Goal: Task Accomplishment & Management: Use online tool/utility

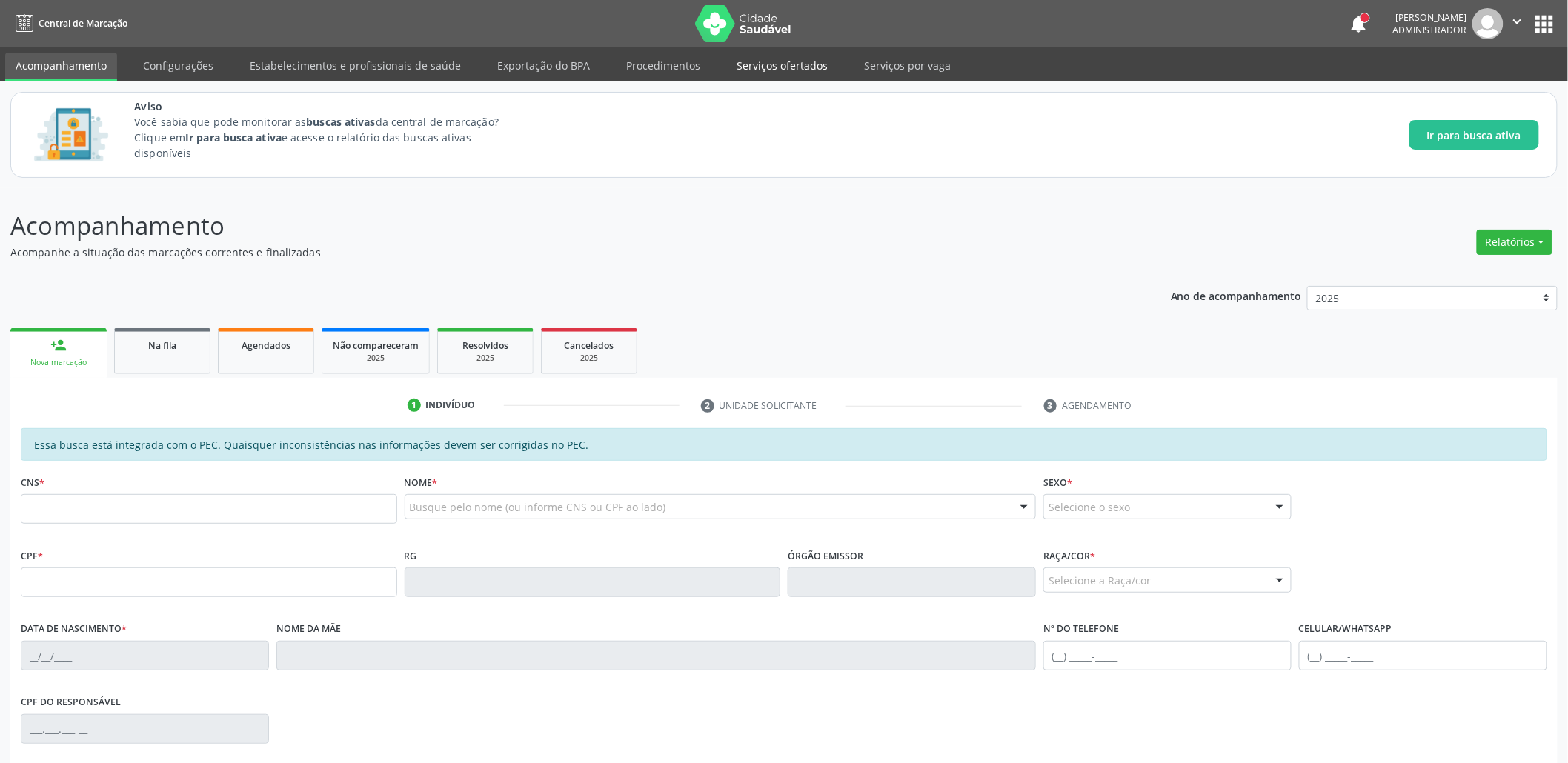
click at [749, 70] on link "Serviços ofertados" at bounding box center [782, 65] width 111 height 25
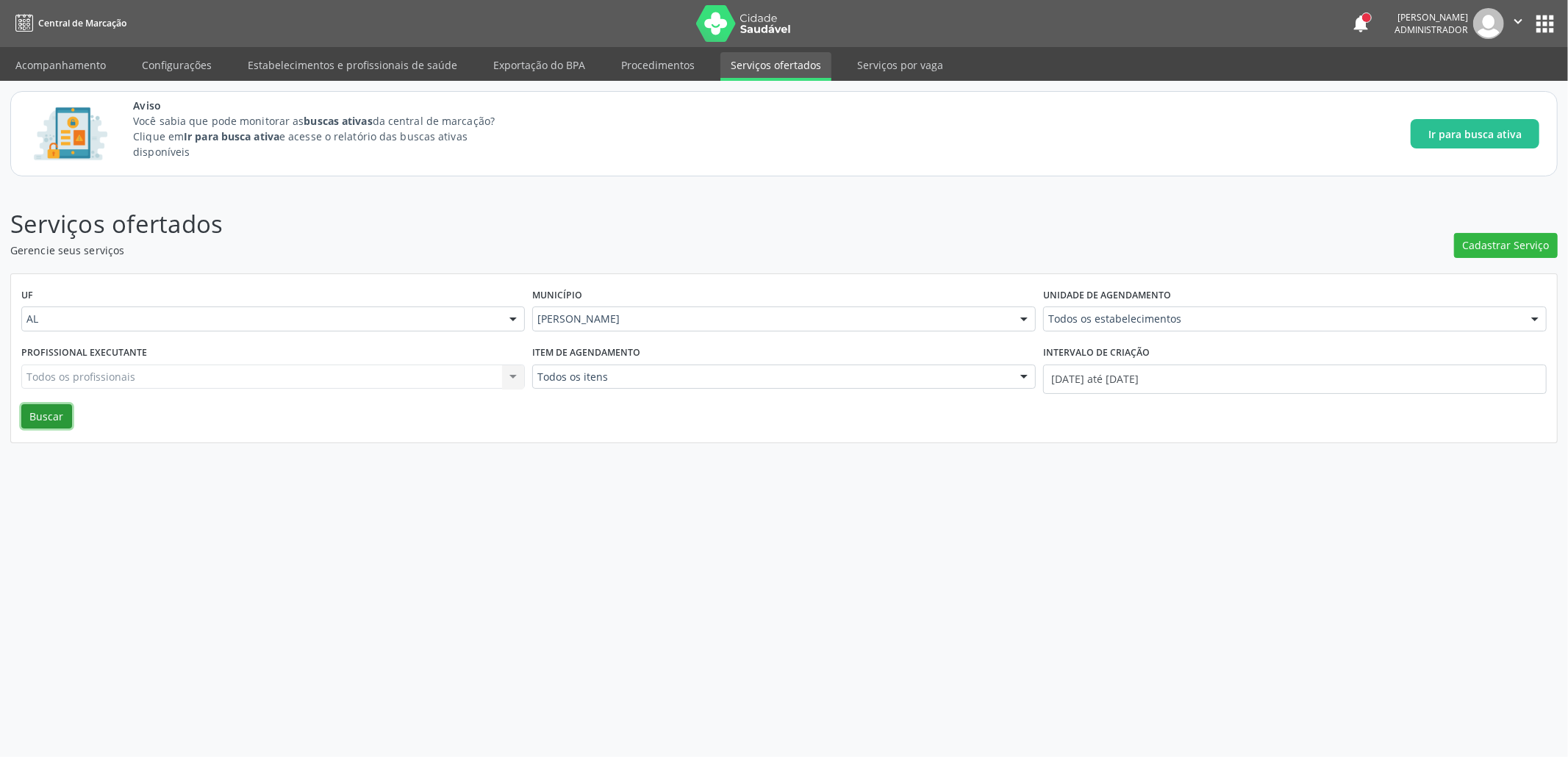
click at [70, 405] on button "Buscar" at bounding box center [47, 417] width 51 height 25
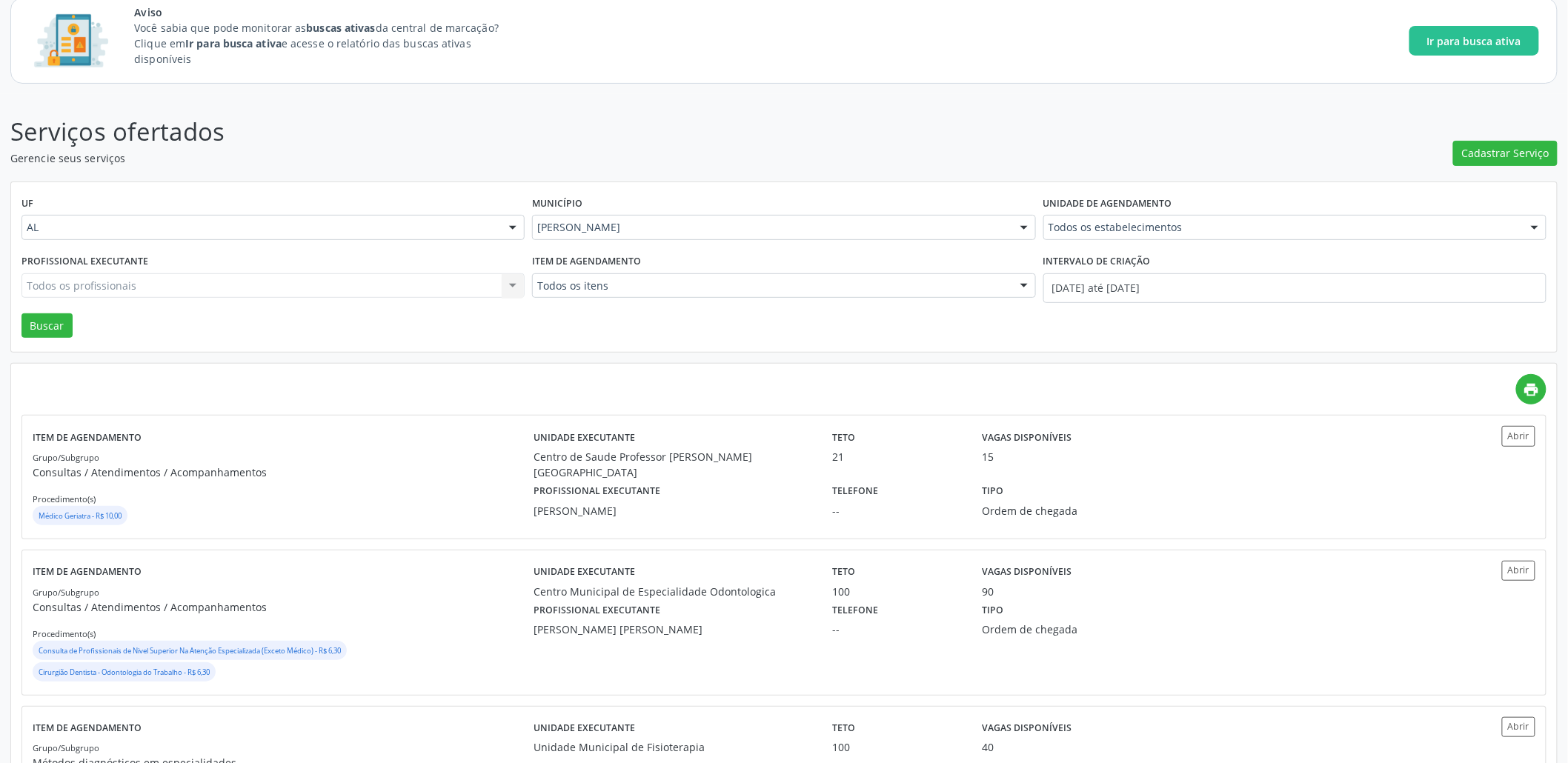
scroll to position [148, 0]
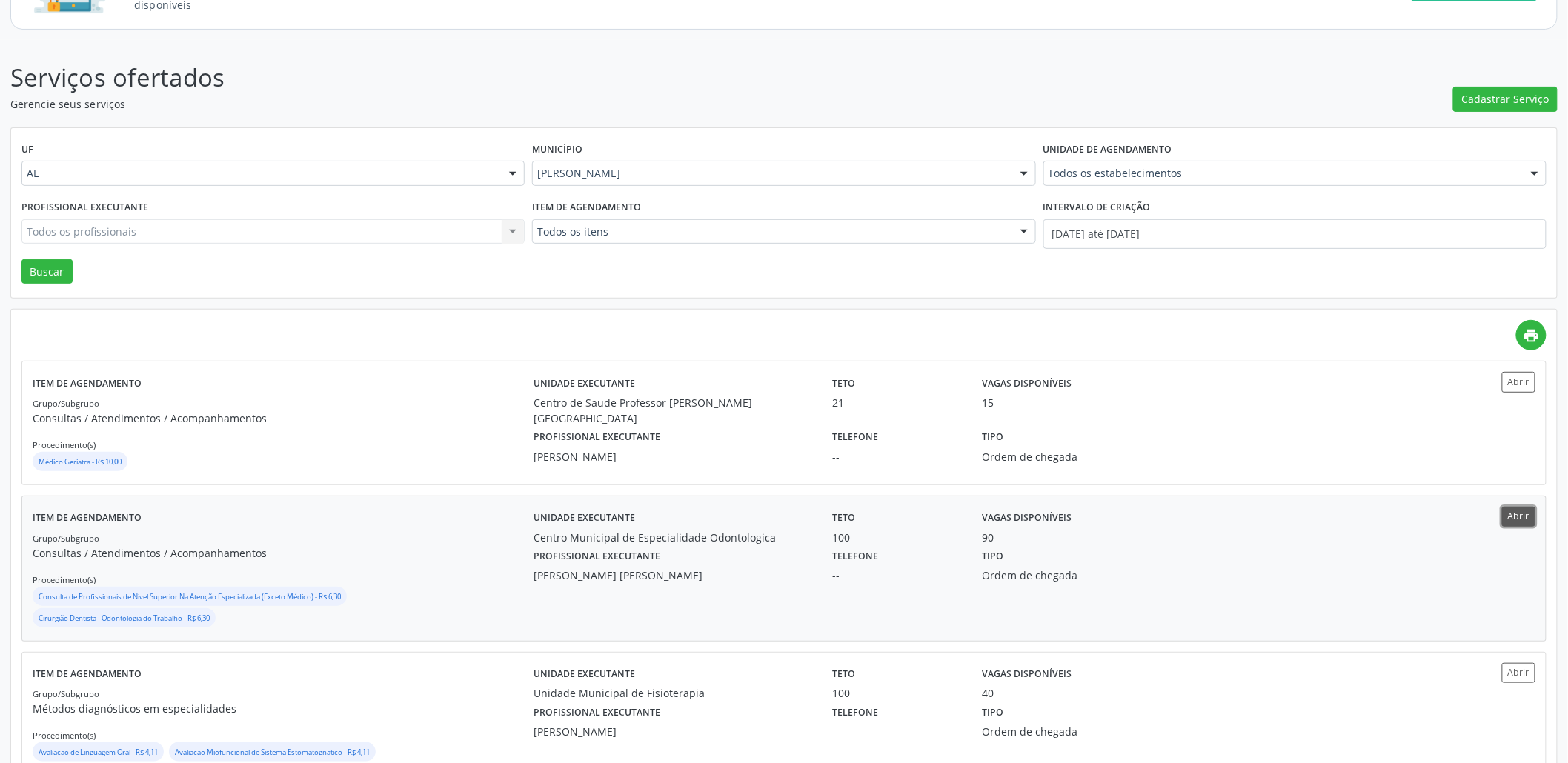
click at [1510, 511] on button "Abrir" at bounding box center [1518, 517] width 33 height 20
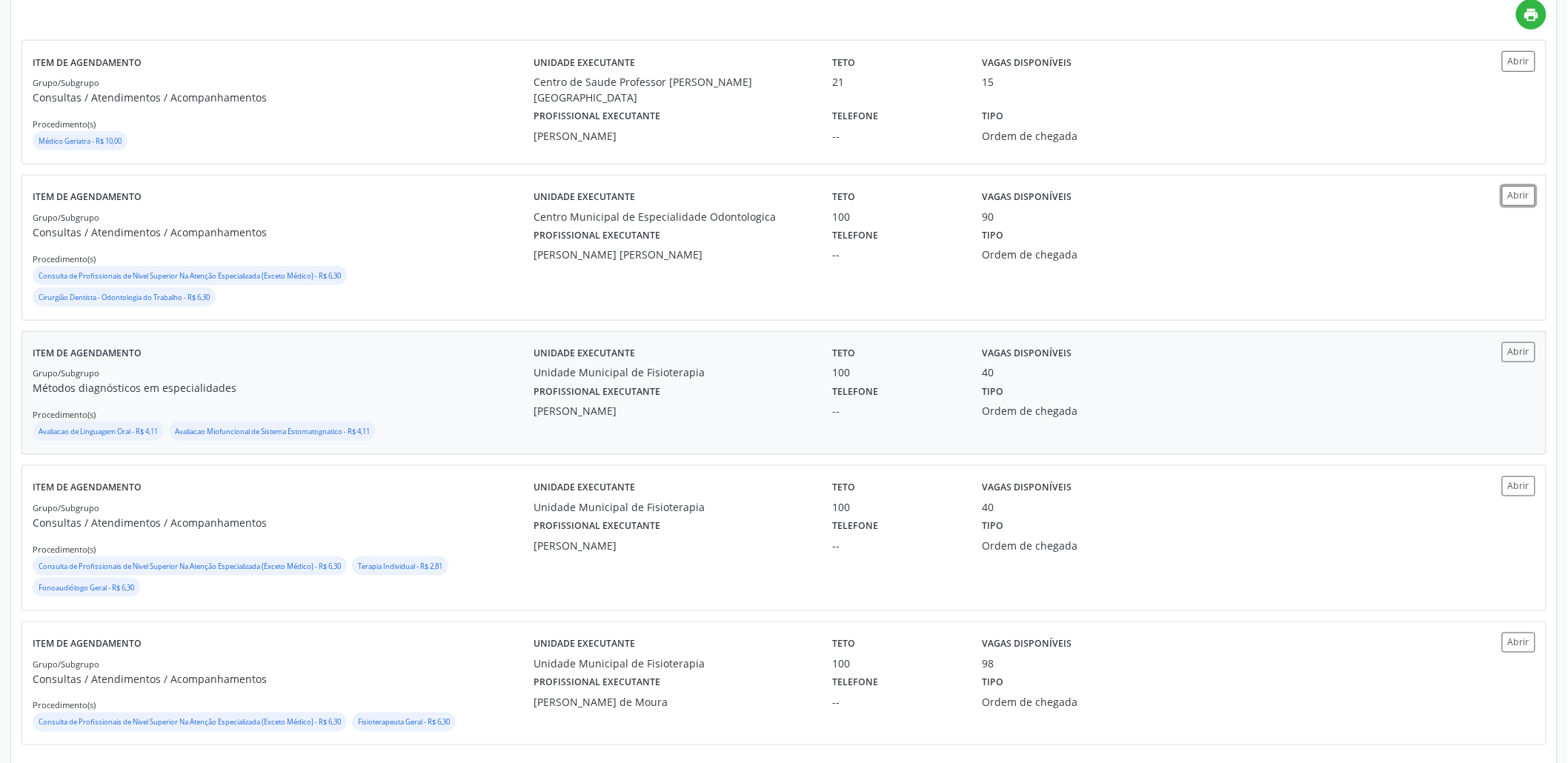
scroll to position [483, 0]
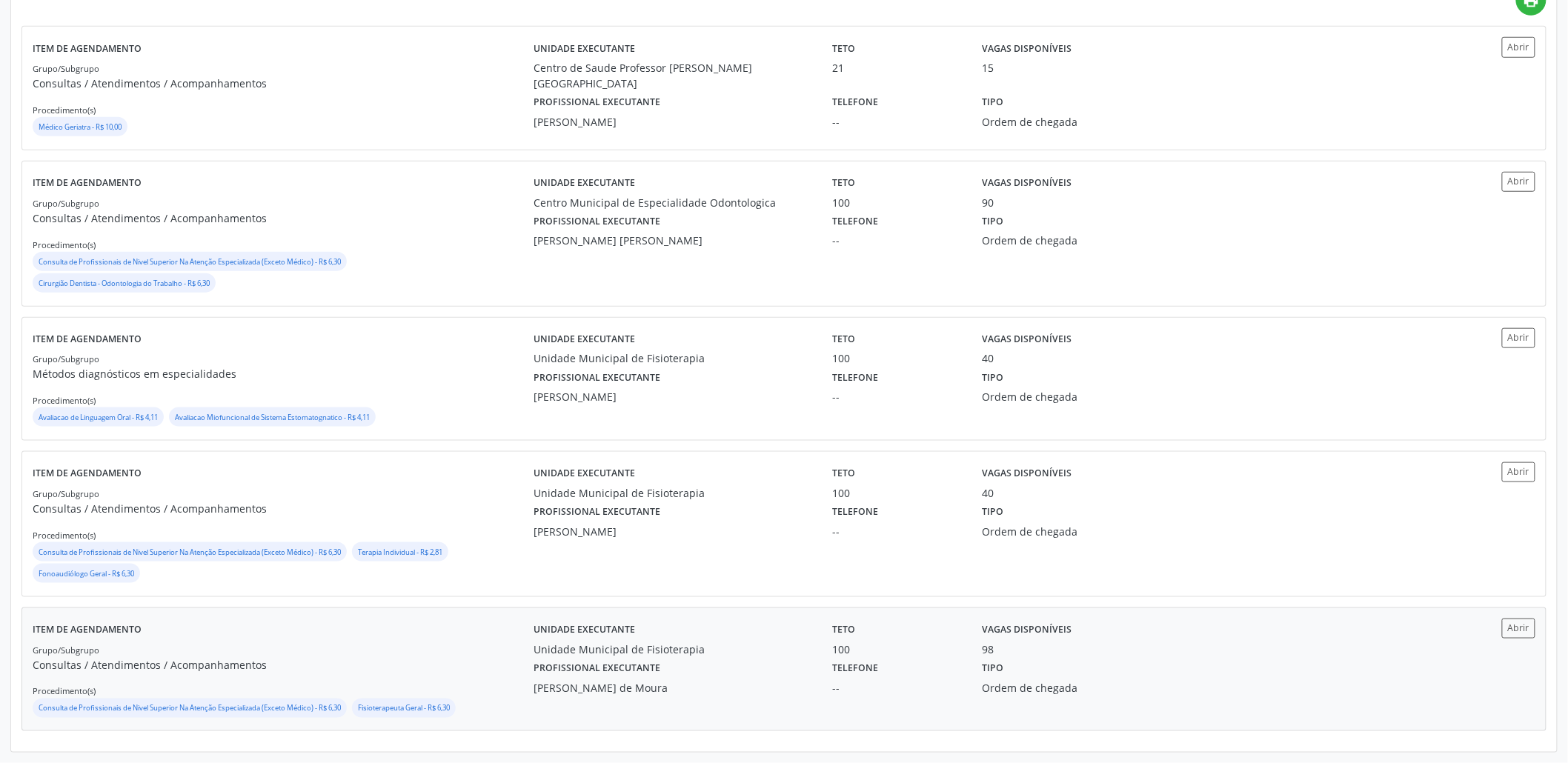
click at [1234, 650] on div "Unidade executante Unidade Municipal de [GEOGRAPHIC_DATA] Teto 100 Vagas dispon…" at bounding box center [972, 637] width 897 height 39
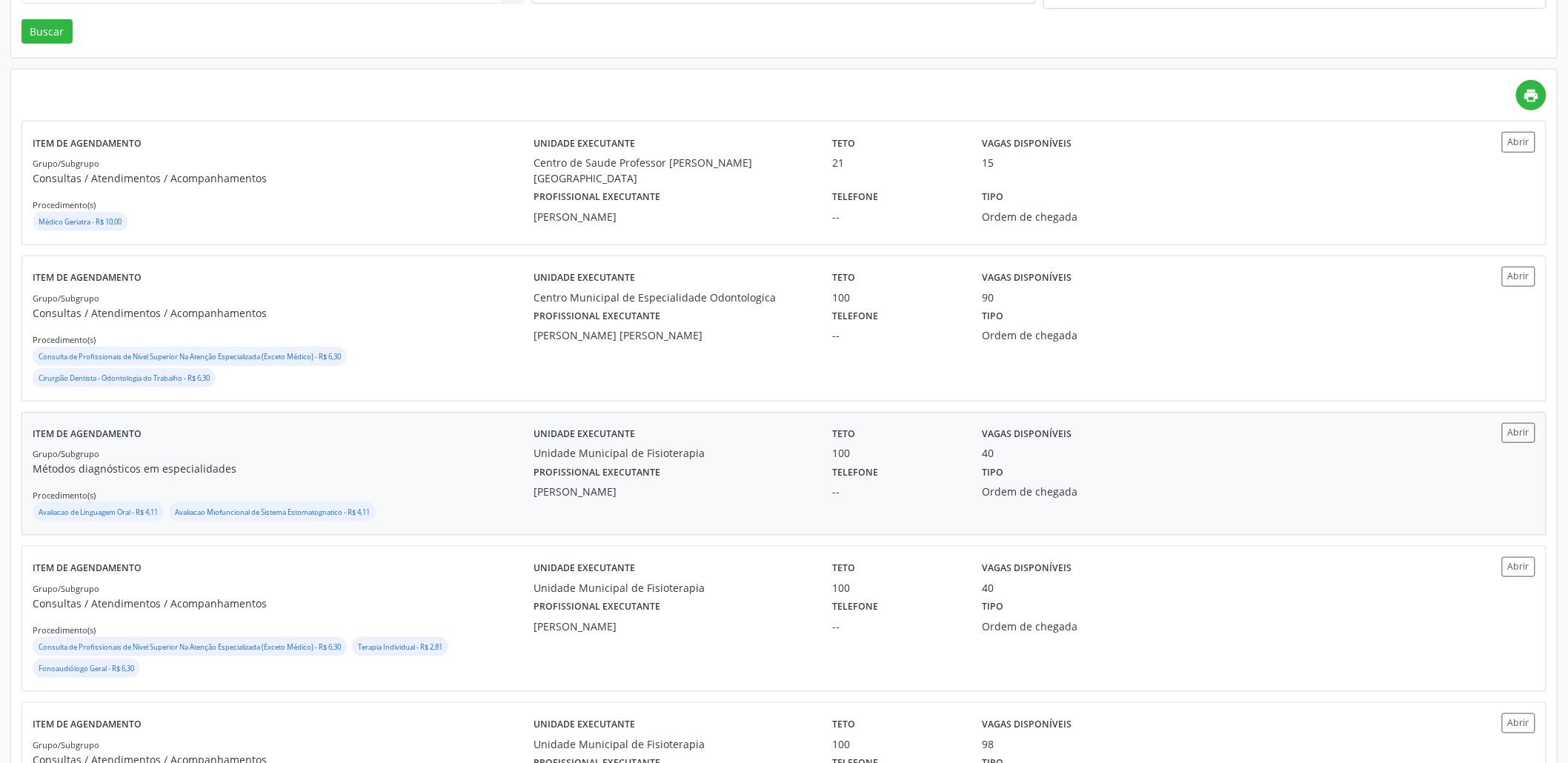
scroll to position [335, 0]
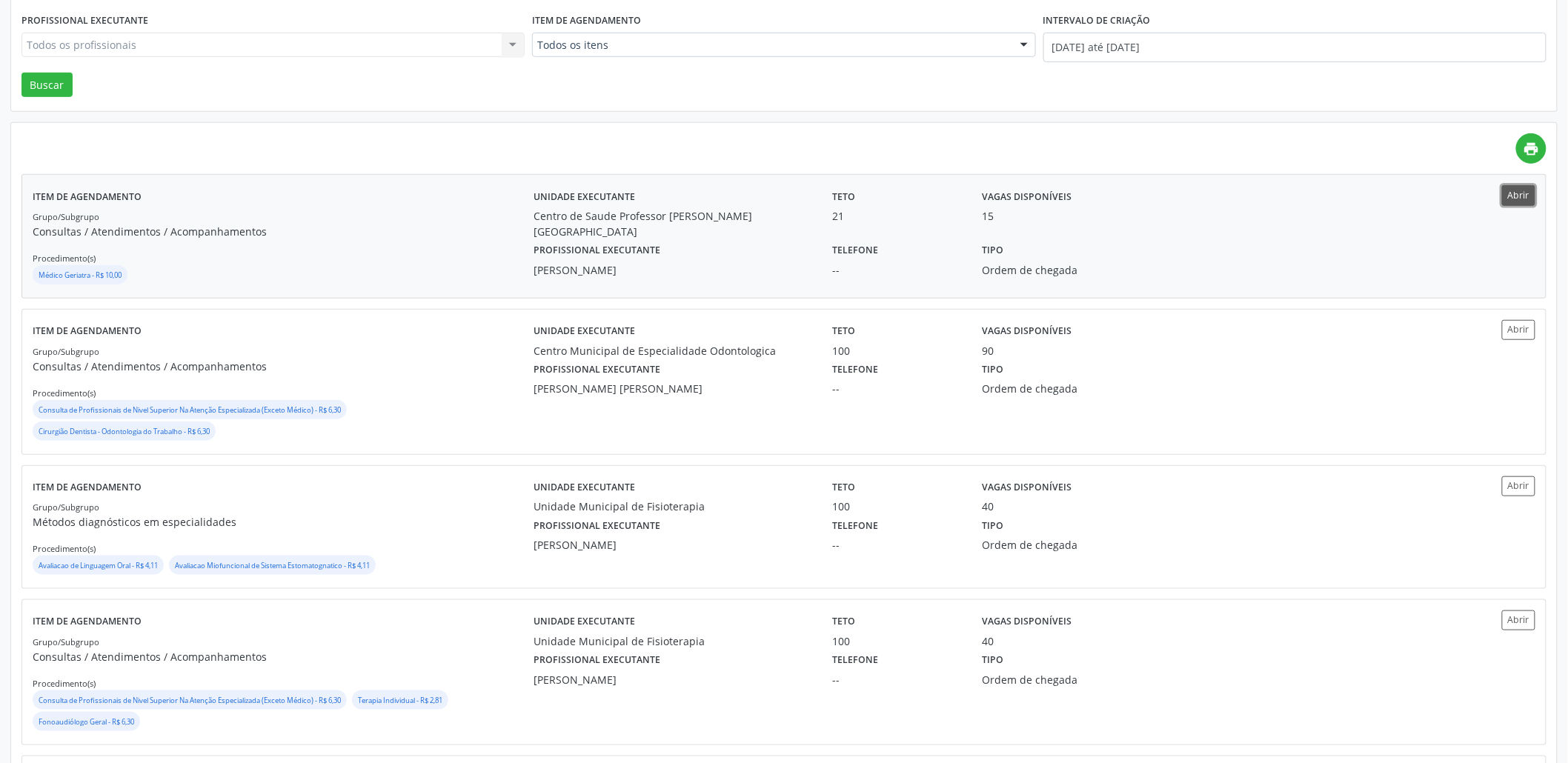
click at [1508, 204] on button "Abrir" at bounding box center [1518, 195] width 33 height 20
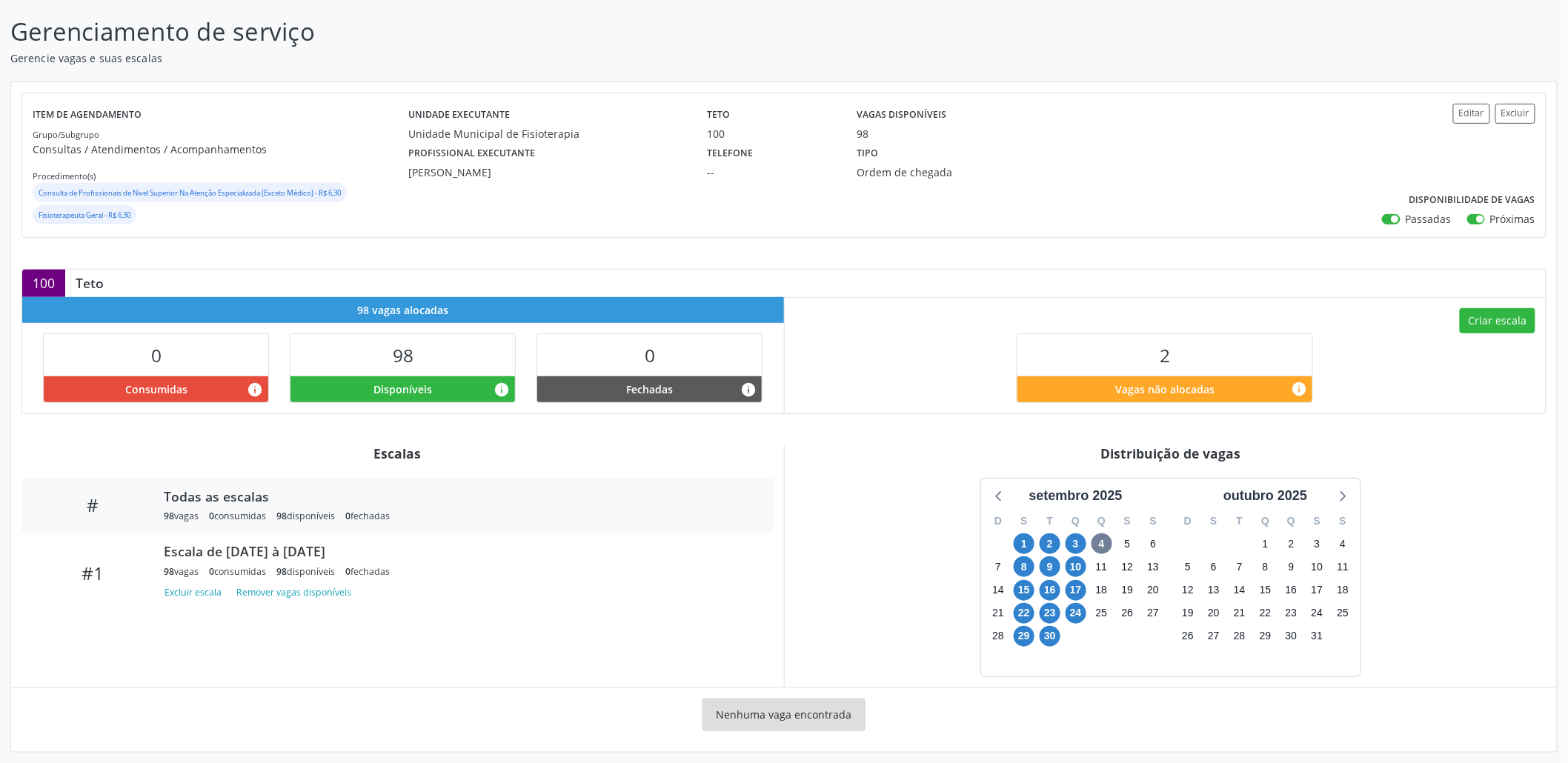
scroll to position [205, 0]
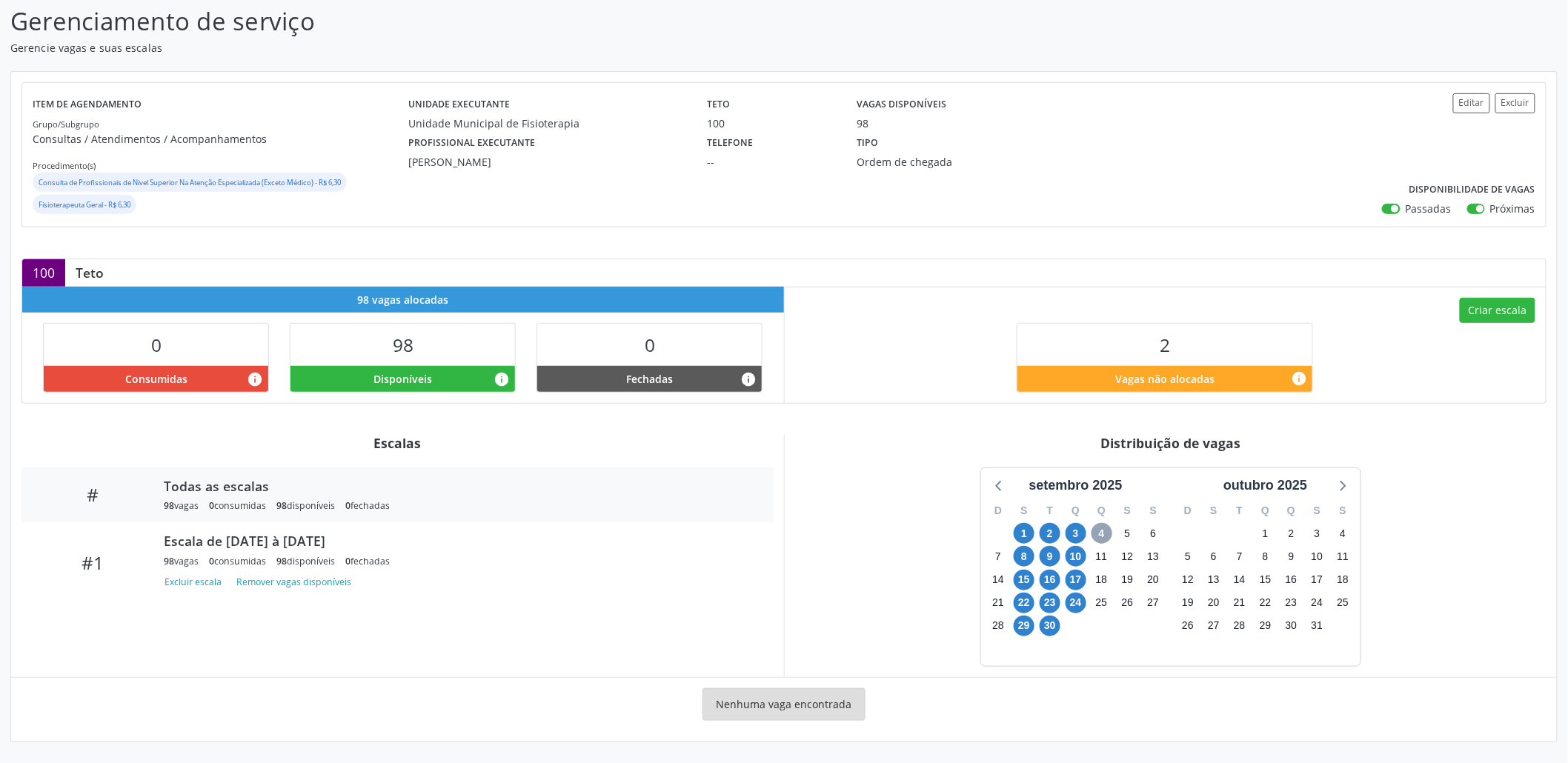
click at [1105, 532] on span "4" at bounding box center [1102, 534] width 21 height 21
click at [435, 548] on div "Escala de 01/09/2025 à 30/09/2025" at bounding box center [457, 540] width 588 height 16
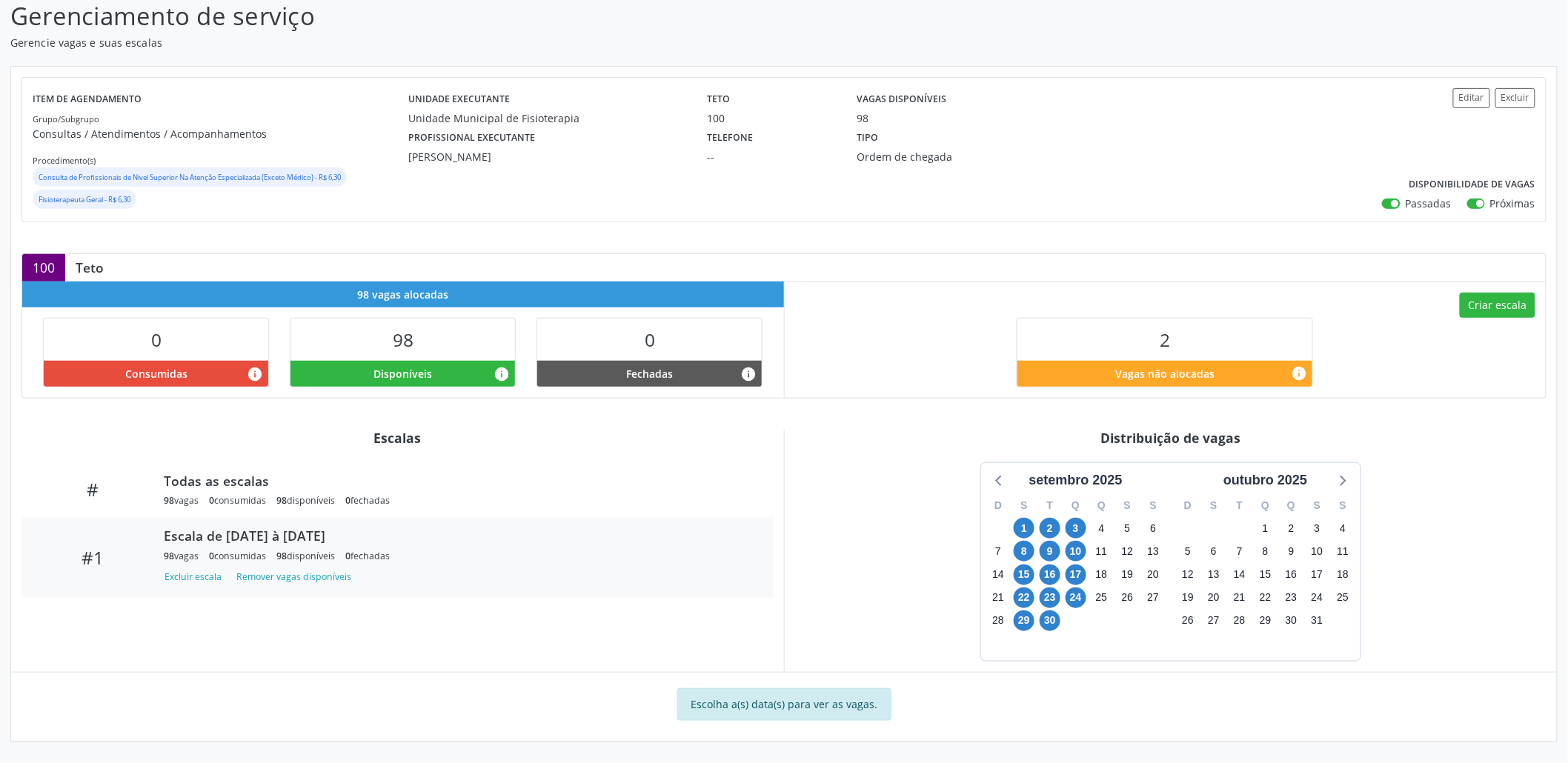
scroll to position [211, 0]
click at [1072, 530] on span "3" at bounding box center [1076, 528] width 21 height 21
click at [1082, 523] on span "3" at bounding box center [1076, 528] width 21 height 21
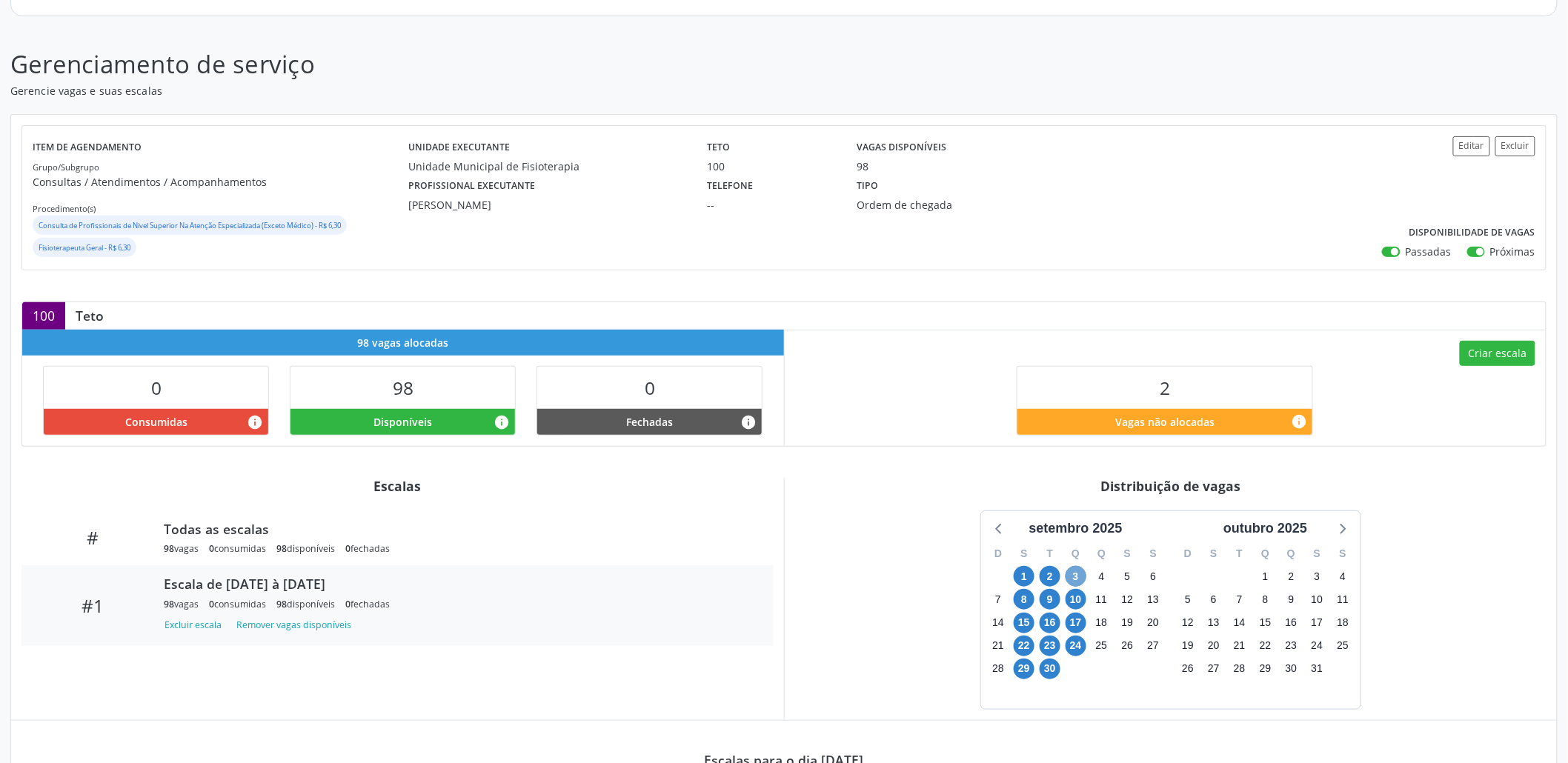
scroll to position [0, 0]
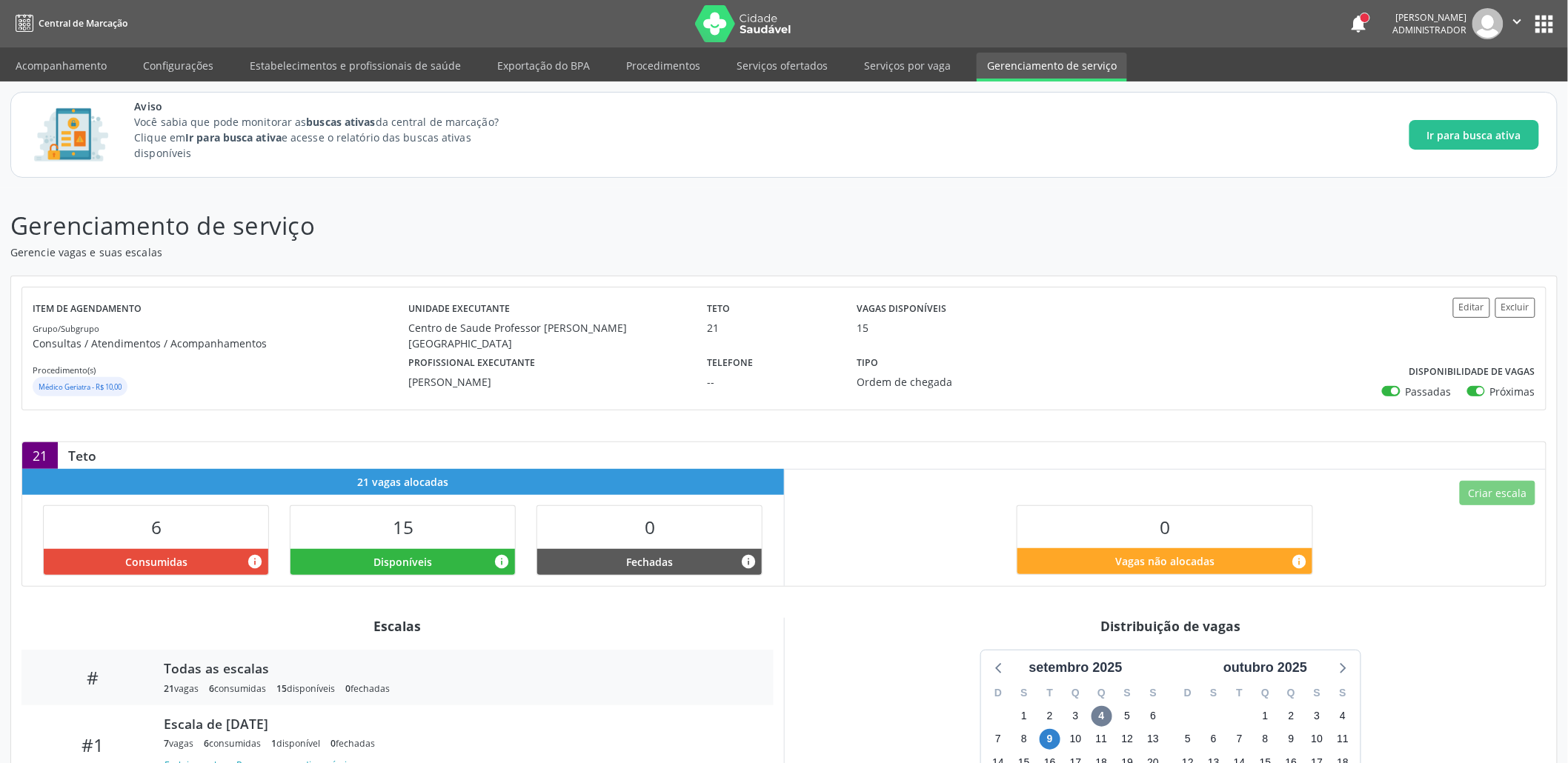
drag, startPoint x: 710, startPoint y: 329, endPoint x: 739, endPoint y: 328, distance: 29.0
click at [740, 326] on div "21" at bounding box center [772, 328] width 129 height 15
click at [734, 351] on label "Telefone" at bounding box center [730, 363] width 46 height 23
drag, startPoint x: 724, startPoint y: 324, endPoint x: 695, endPoint y: 331, distance: 29.8
click at [696, 328] on div "Unidade executante Centro de Saude Professor Estacio de Lima Teto 21 Vagas disp…" at bounding box center [846, 324] width 897 height 54
